Goal: Task Accomplishment & Management: Manage account settings

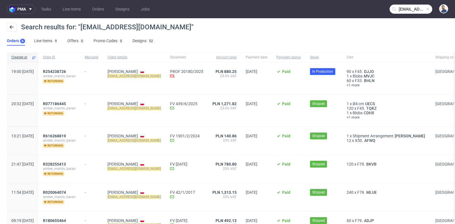
scroll to position [23, 0]
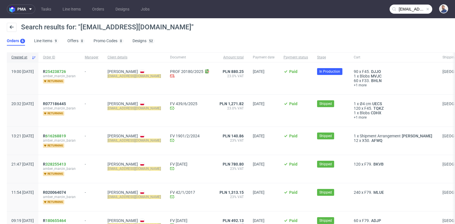
click at [66, 71] on link "254238726" at bounding box center [56, 71] width 20 height 5
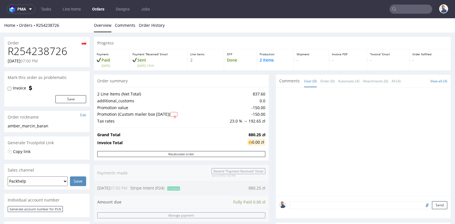
click at [265, 116] on div "2 Line Items (Net Total) 837.60 additional_customs 0.0 Promotion value -150.00 …" at bounding box center [181, 107] width 175 height 41
click at [341, 68] on div "Invoice PDF -" at bounding box center [348, 59] width 38 height 21
click at [269, 118] on div "Progress Payment Paid [DATE] Payment “Received” Email Sent [DATE] 19:00 Line It…" at bounding box center [272, 214] width 357 height 355
click at [407, 10] on input "text" at bounding box center [411, 9] width 43 height 9
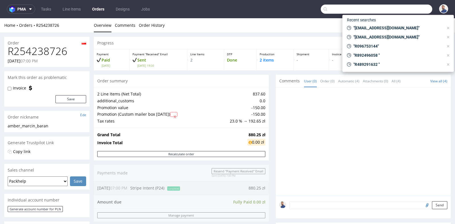
paste input "[EMAIL_ADDRESS][DOMAIN_NAME]"
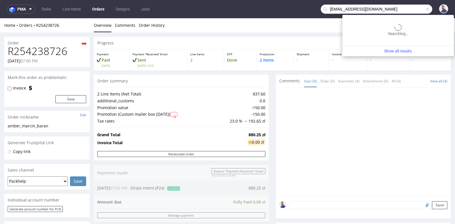
type input "[EMAIL_ADDRESS][DOMAIN_NAME]"
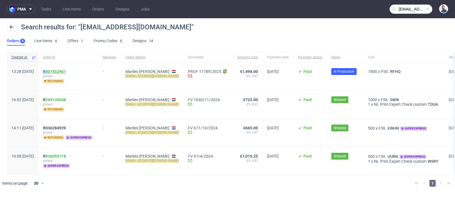
click at [66, 70] on link "807452961" at bounding box center [56, 71] width 20 height 5
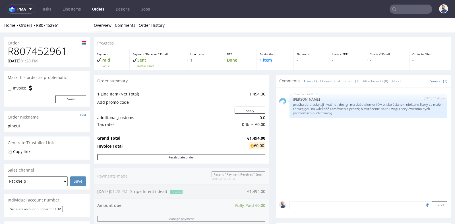
click at [268, 117] on div "Progress Payment Paid [DATE] Payment “Received” Email Sent [DATE] 13:29 Line It…" at bounding box center [272, 188] width 357 height 302
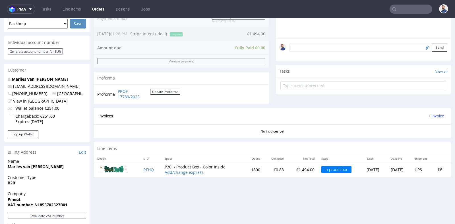
scroll to position [164, 0]
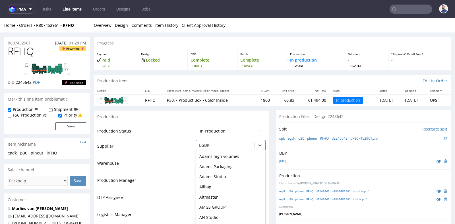
scroll to position [13, 0]
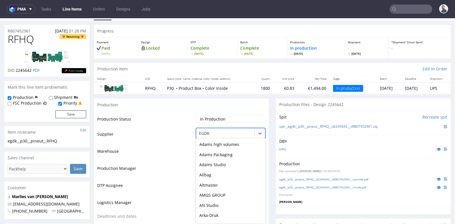
click at [249, 136] on div "DusoBox, 31 of 172. 172 results available. Use Up and Down to choose options, p…" at bounding box center [230, 132] width 69 height 8
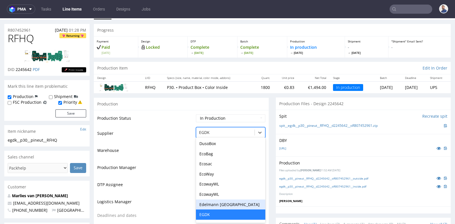
scroll to position [314, 0]
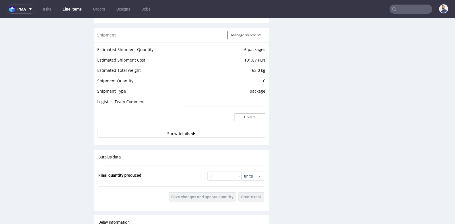
scroll to position [582, 0]
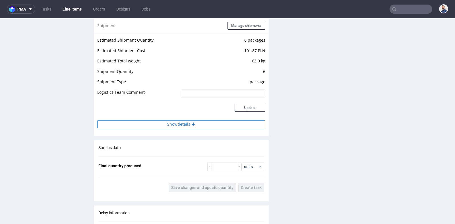
click at [179, 125] on button "Show details" at bounding box center [181, 124] width 168 height 8
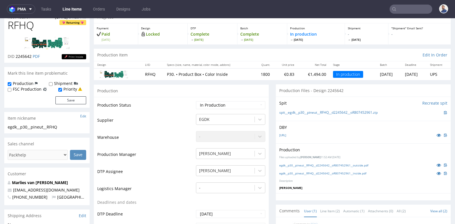
scroll to position [26, 0]
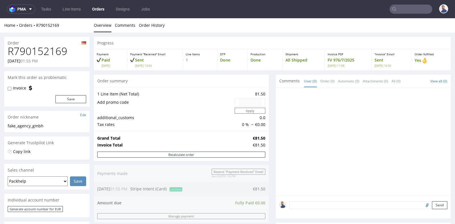
click at [264, 75] on div "Order summary" at bounding box center [181, 81] width 175 height 13
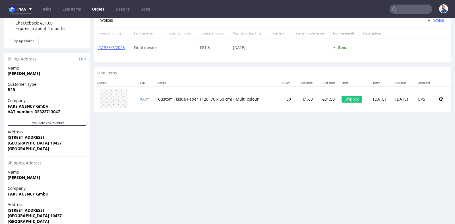
scroll to position [253, 0]
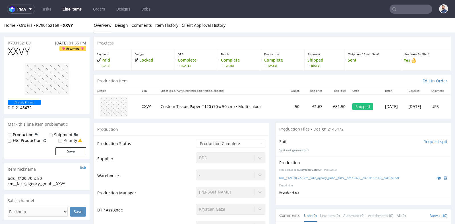
click at [276, 124] on div "Production Files - Design 2145472" at bounding box center [363, 129] width 175 height 13
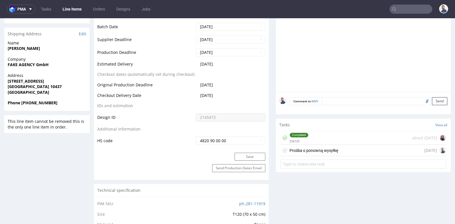
scroll to position [253, 0]
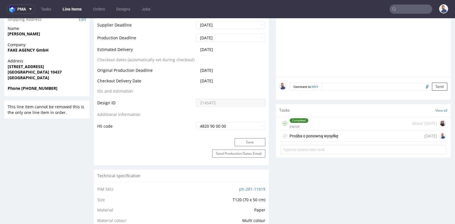
click at [336, 132] on div "Prośba o ponowną wysyłkę 1 day ago" at bounding box center [364, 135] width 166 height 11
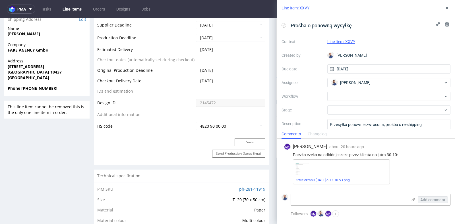
click at [345, 171] on div "Zrzut ekranu 2025-09-29 o 13.30.53.png" at bounding box center [341, 171] width 97 height 25
click at [344, 172] on div "Zrzut ekranu 2025-09-29 o 13.30.53.png" at bounding box center [341, 171] width 97 height 25
click at [304, 168] on img at bounding box center [303, 168] width 14 height 12
click at [306, 179] on link "Zrzut ekranu 2025-09-29 o 13.30.53.png" at bounding box center [323, 180] width 54 height 4
click at [447, 7] on icon at bounding box center [447, 8] width 5 height 5
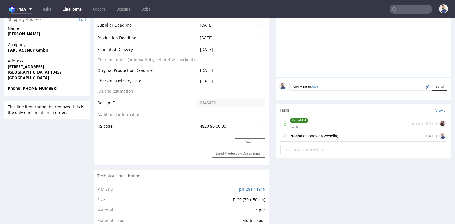
click at [401, 11] on input "text" at bounding box center [411, 9] width 43 height 9
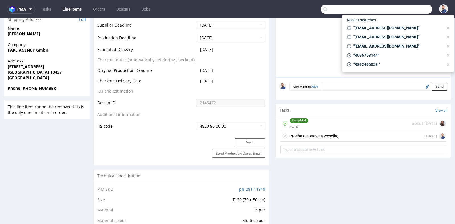
paste input "R185297146"
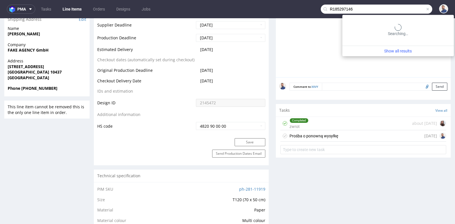
type input "R185297146"
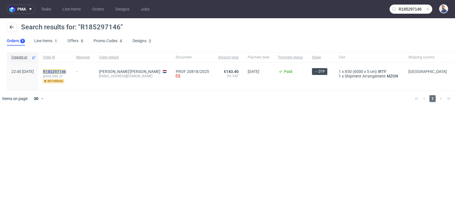
click at [66, 72] on mark "R185297146" at bounding box center [54, 71] width 23 height 5
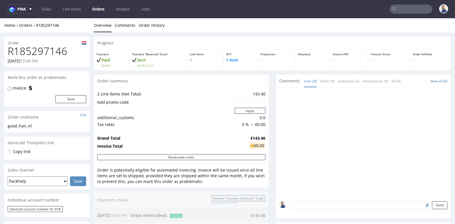
click at [269, 78] on div "Progress Payment Paid Sat 27 Sep Payment “Received” Email Sent Sat 27 Sep 22:41…" at bounding box center [272, 202] width 357 height 331
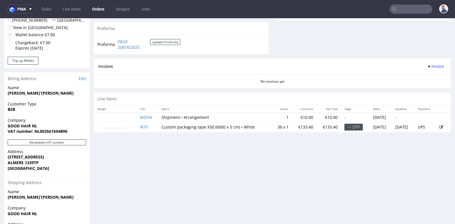
scroll to position [240, 0]
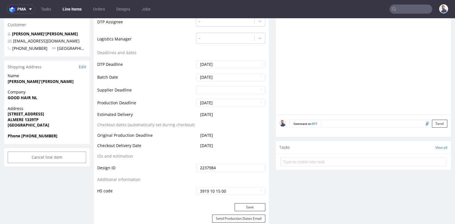
scroll to position [177, 0]
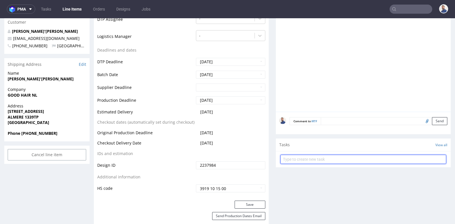
click at [348, 160] on input "text" at bounding box center [364, 159] width 166 height 9
type input "Klientka wysłała plik"
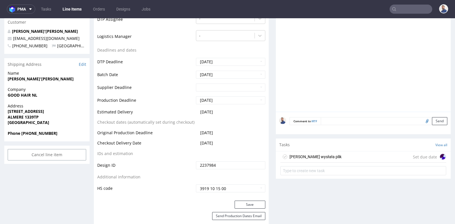
click at [378, 156] on div "Klientka wysłała plik Set due date" at bounding box center [364, 156] width 166 height 11
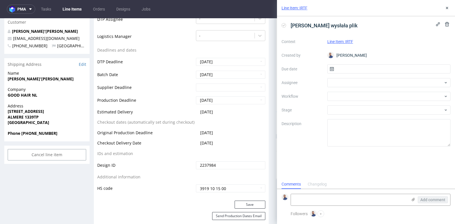
scroll to position [4, 0]
click at [413, 198] on icon at bounding box center [413, 199] width 5 height 5
click at [0, 0] on input "file" at bounding box center [0, 0] width 0 height 0
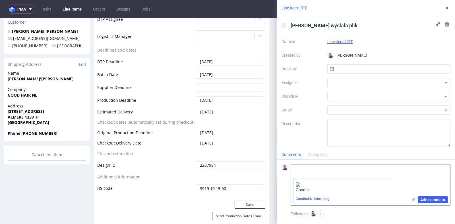
click at [343, 171] on textarea at bounding box center [349, 169] width 117 height 11
type textarea "Klientka wysłała plik"
click at [426, 199] on span "Add comment" at bounding box center [433, 199] width 25 height 4
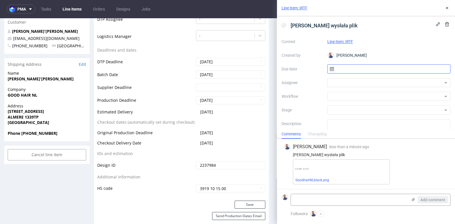
click at [442, 67] on input "text" at bounding box center [389, 68] width 123 height 9
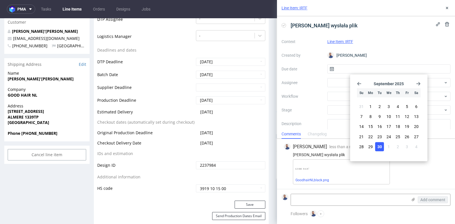
click at [380, 146] on span "30" at bounding box center [380, 146] width 5 height 6
type input "30/09/2025"
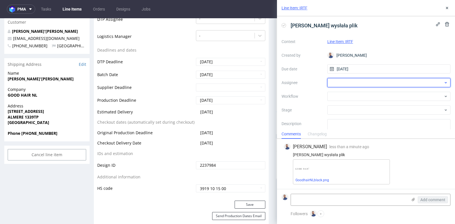
click at [407, 85] on div at bounding box center [389, 82] width 123 height 9
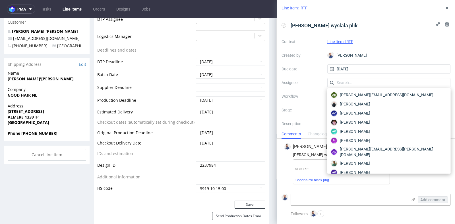
click at [308, 77] on div "Context Line Item: IRTF Created by Michał Rachański Due date 30/09/2025 Assigne…" at bounding box center [366, 91] width 169 height 109
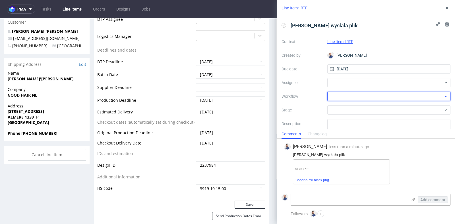
click at [334, 96] on div at bounding box center [389, 96] width 123 height 9
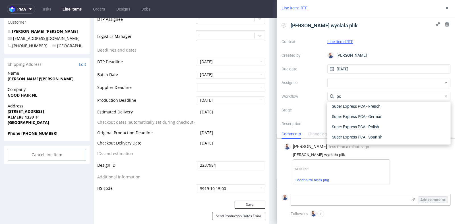
scroll to position [71, 0]
type input "pc"
click at [364, 105] on div "Super Express PCA - French" at bounding box center [389, 106] width 119 height 10
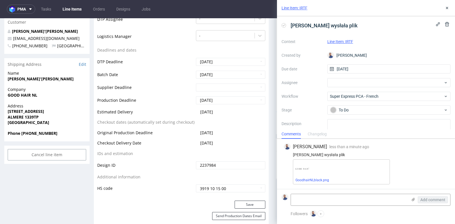
click at [420, 148] on div "Michał Rachański less than a minute ago 30th Sep 2025, 10:14" at bounding box center [366, 146] width 164 height 7
click at [446, 6] on icon at bounding box center [447, 8] width 5 height 5
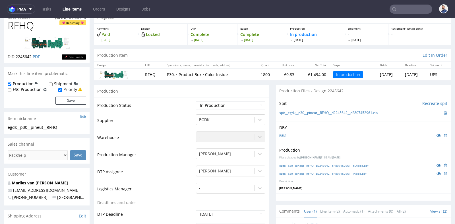
scroll to position [23, 0]
click at [192, 79] on td "P30. • Product Box • Color Inside" at bounding box center [208, 74] width 89 height 11
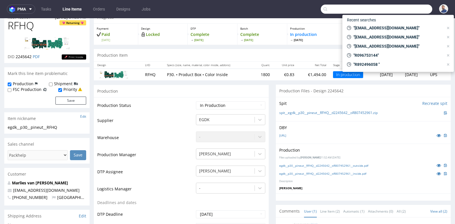
click at [403, 9] on input "text" at bounding box center [377, 9] width 112 height 9
paste input "margalaxa7@gmail.com"
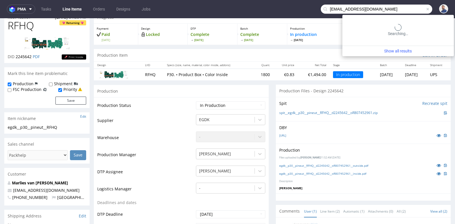
type input "margalaxa7@gmail.com"
